Goal: Task Accomplishment & Management: Complete application form

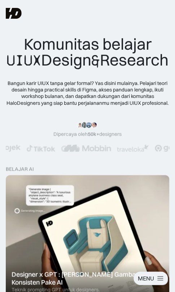
click at [164, 279] on div "MENU" at bounding box center [150, 278] width 34 height 13
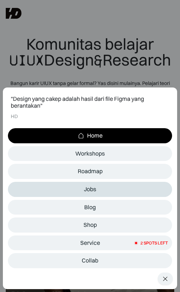
click at [99, 190] on link "Jobs" at bounding box center [90, 189] width 164 height 15
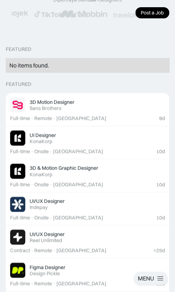
scroll to position [107, 0]
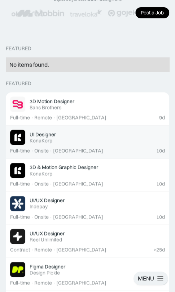
click at [80, 141] on div "UI Designer Featured KonaKorp" at bounding box center [97, 137] width 135 height 13
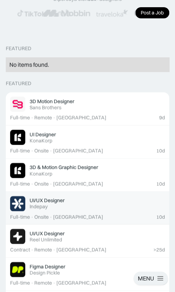
click at [70, 214] on div "Jakarta" at bounding box center [78, 217] width 50 height 6
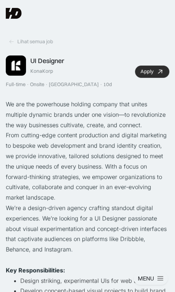
click at [149, 68] on div "Apply" at bounding box center [146, 71] width 13 height 6
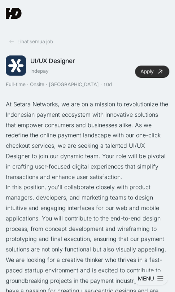
click at [141, 75] on link "Apply" at bounding box center [152, 72] width 34 height 12
